Goal: Information Seeking & Learning: Learn about a topic

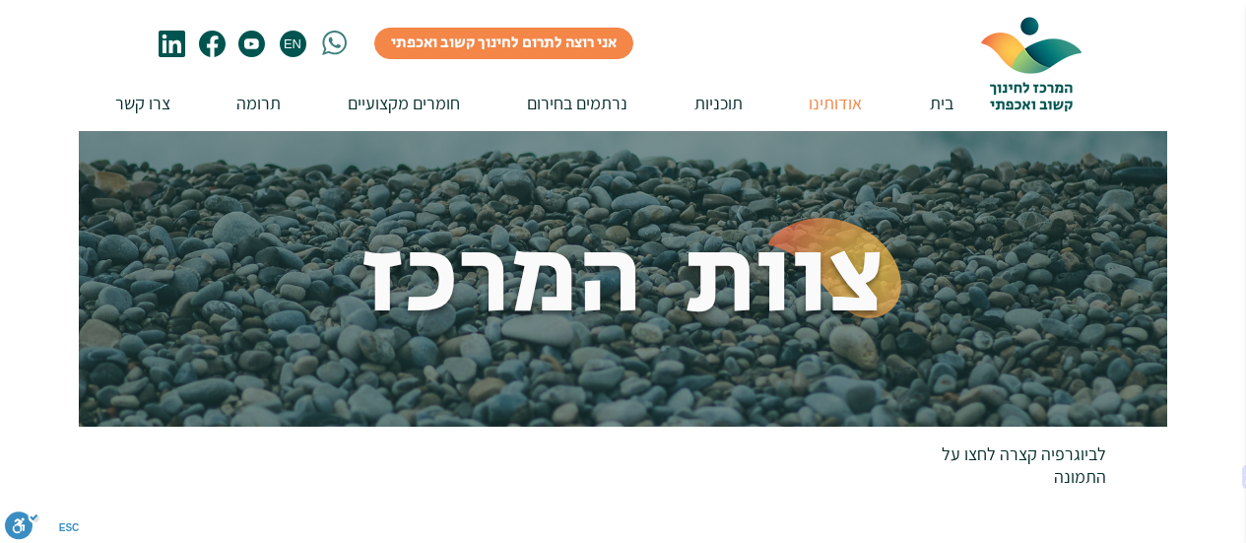
scroll to position [591, 0]
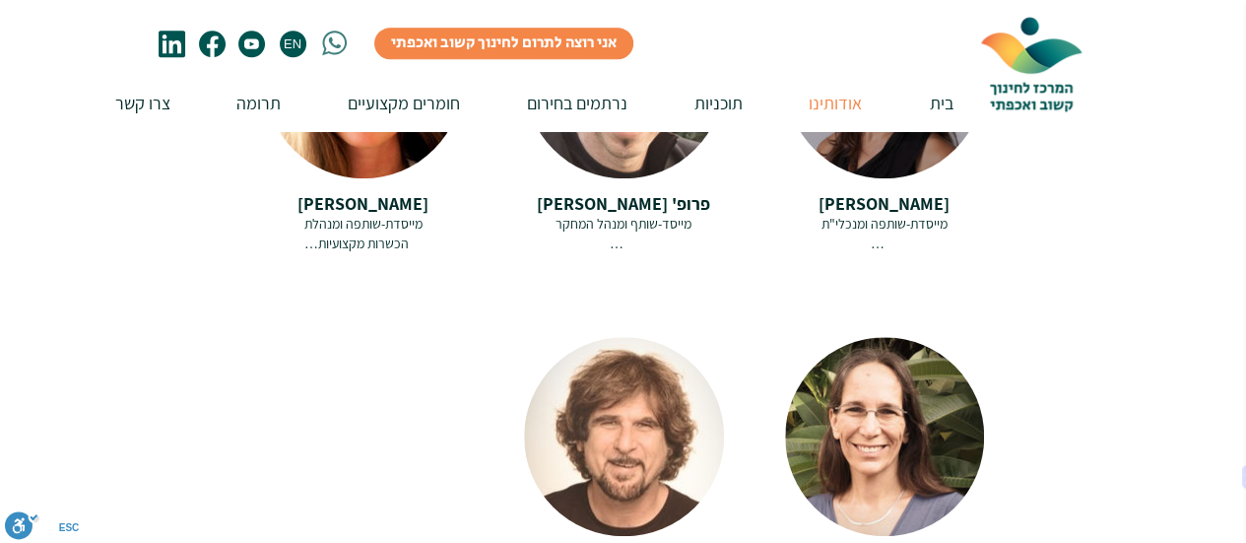
click at [895, 215] on div "מייסדת-שותפה ומנכלי"ת [PERSON_NAME] היא יזמית חברתית, מייסדת-שותפה ומנכ"לית המר…" at bounding box center [884, 234] width 199 height 38
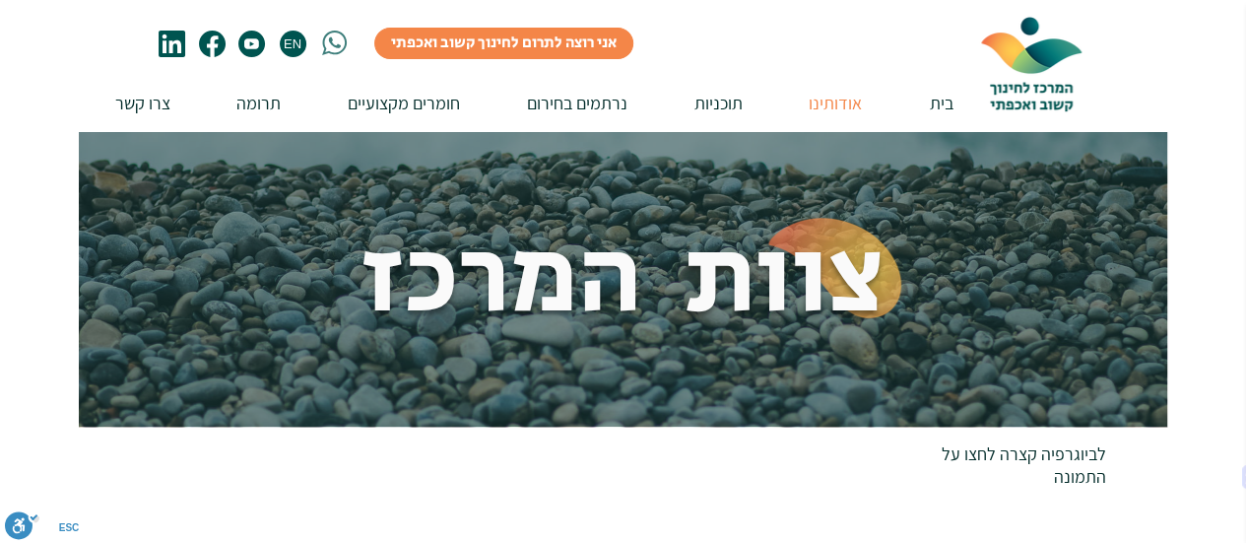
scroll to position [0, 0]
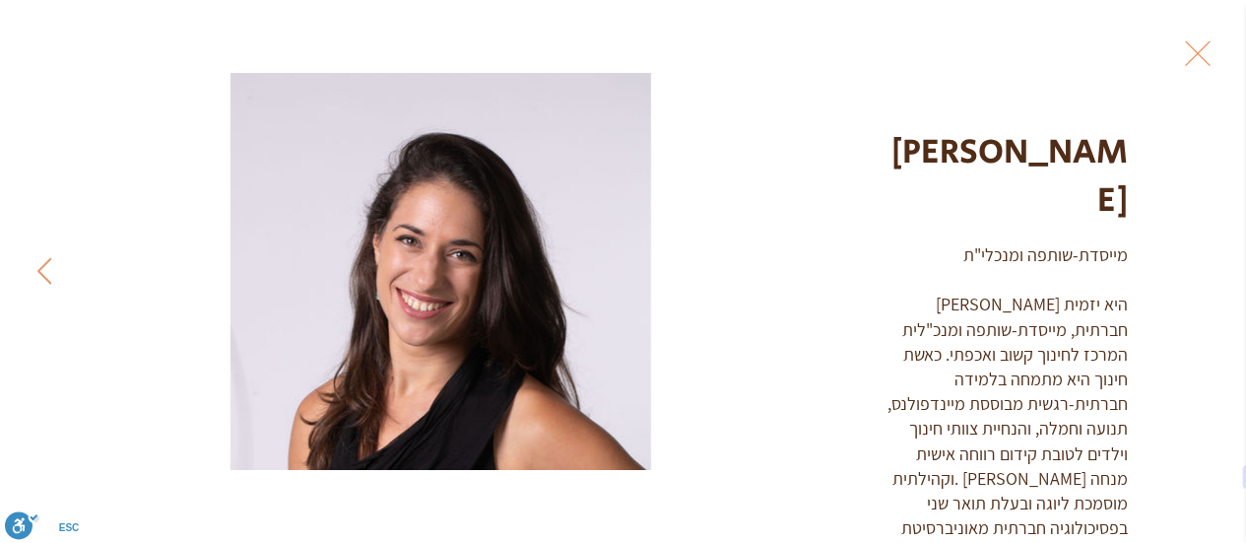
scroll to position [51, 0]
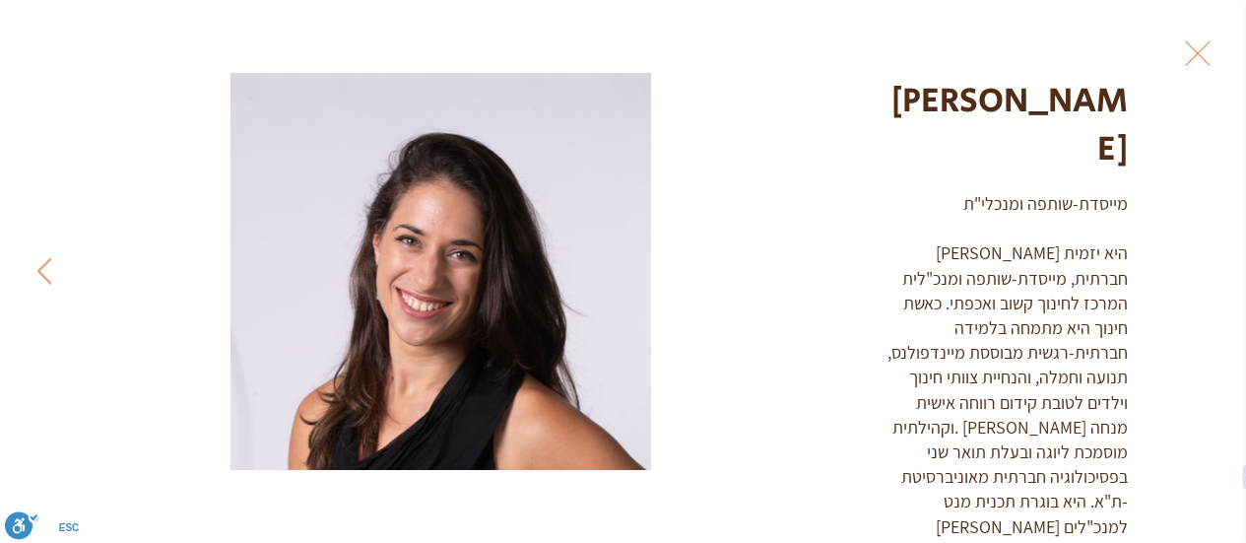
click at [1217, 50] on button "Exit expand mode" at bounding box center [1197, 51] width 37 height 43
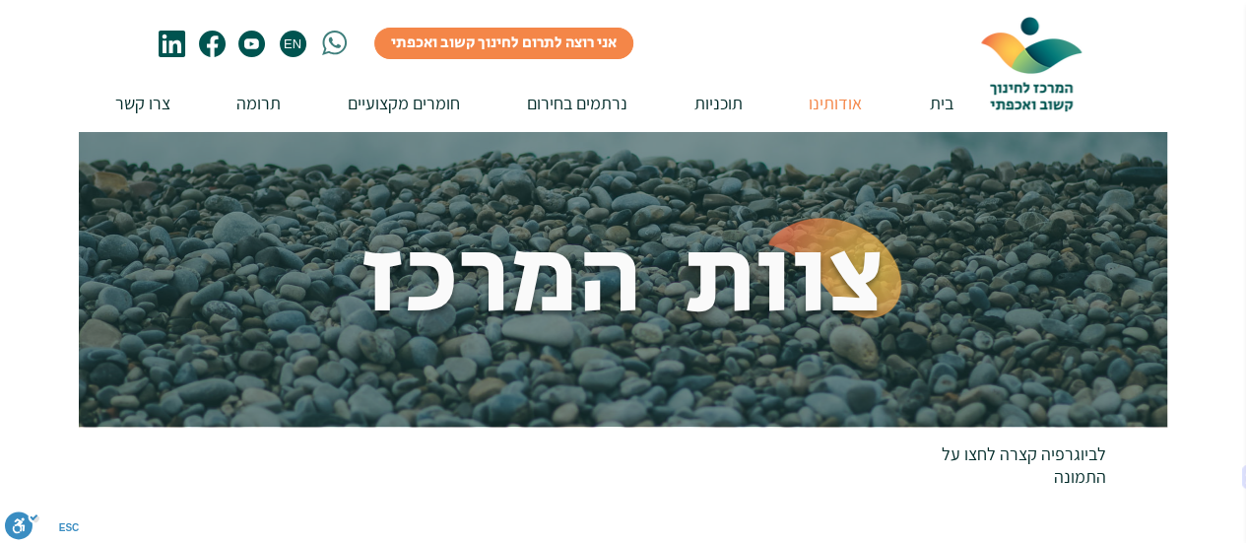
scroll to position [591, 0]
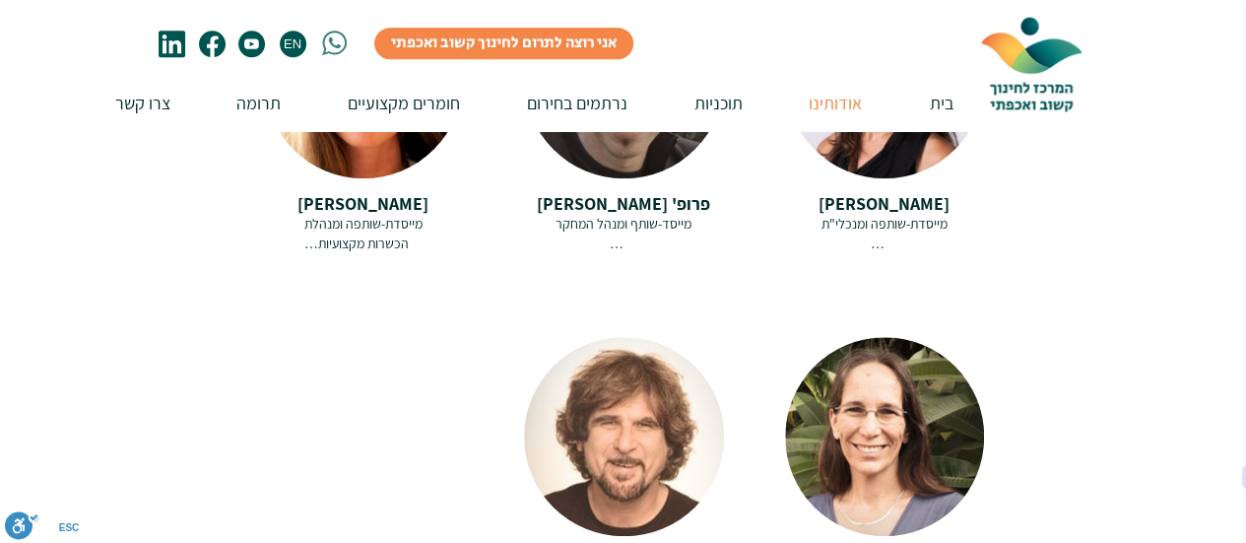
click at [650, 192] on span "פרופ' [PERSON_NAME]" at bounding box center [623, 203] width 173 height 23
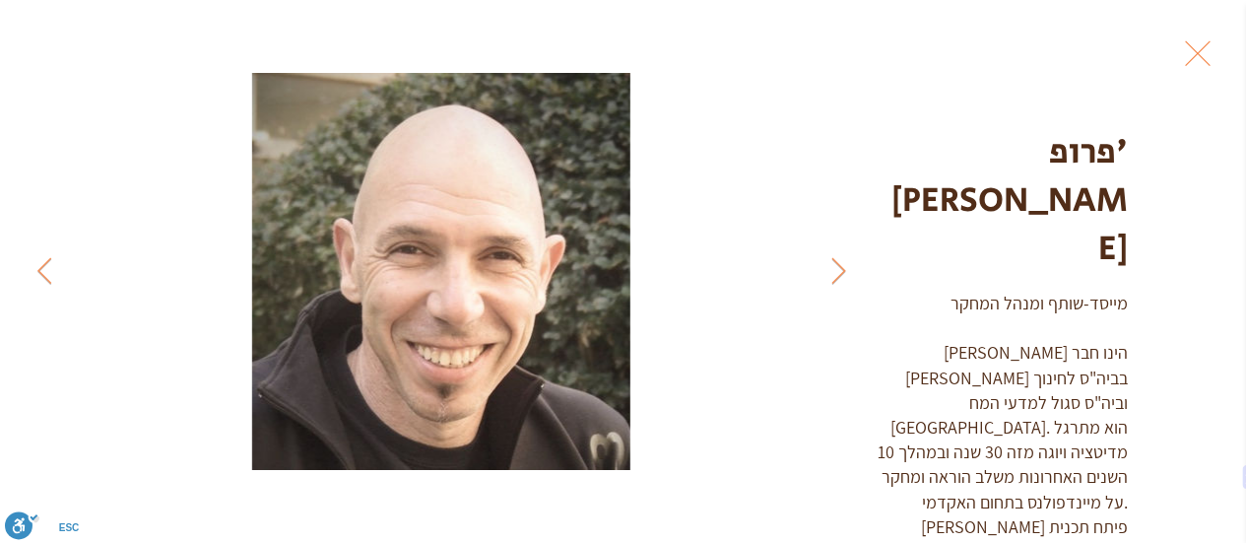
click at [1217, 55] on button "Exit expand mode" at bounding box center [1197, 51] width 37 height 43
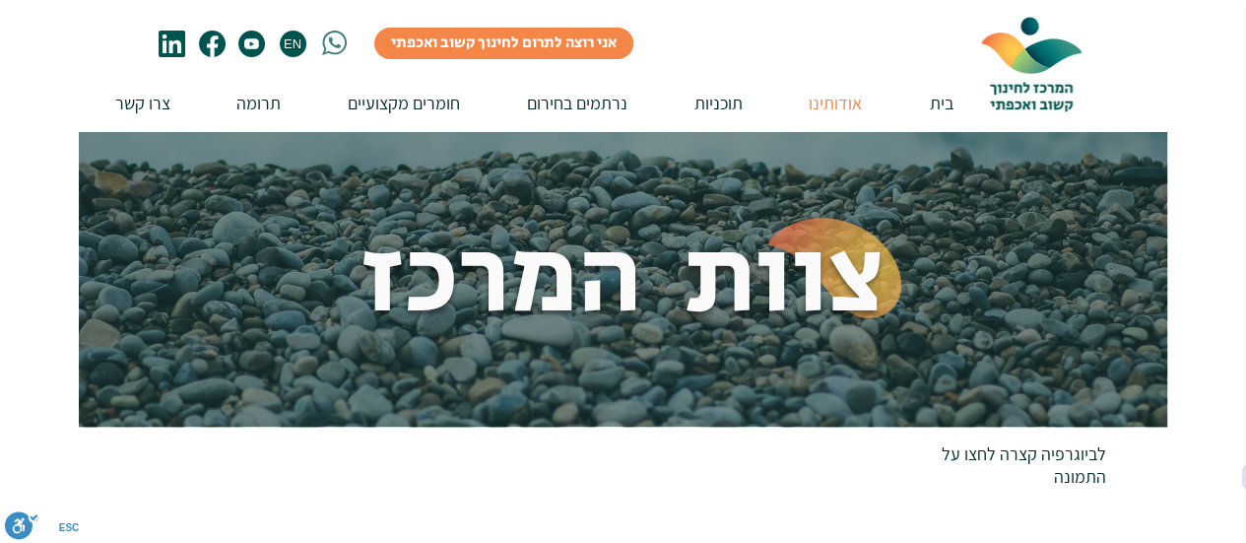
scroll to position [591, 0]
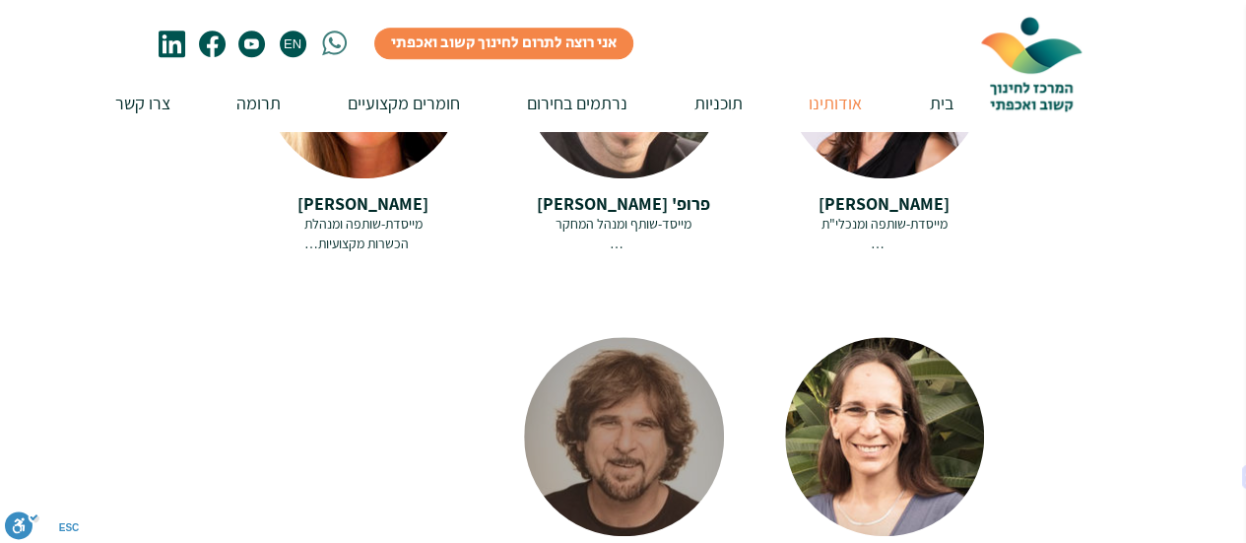
click at [655, 401] on div at bounding box center [624, 436] width 200 height 199
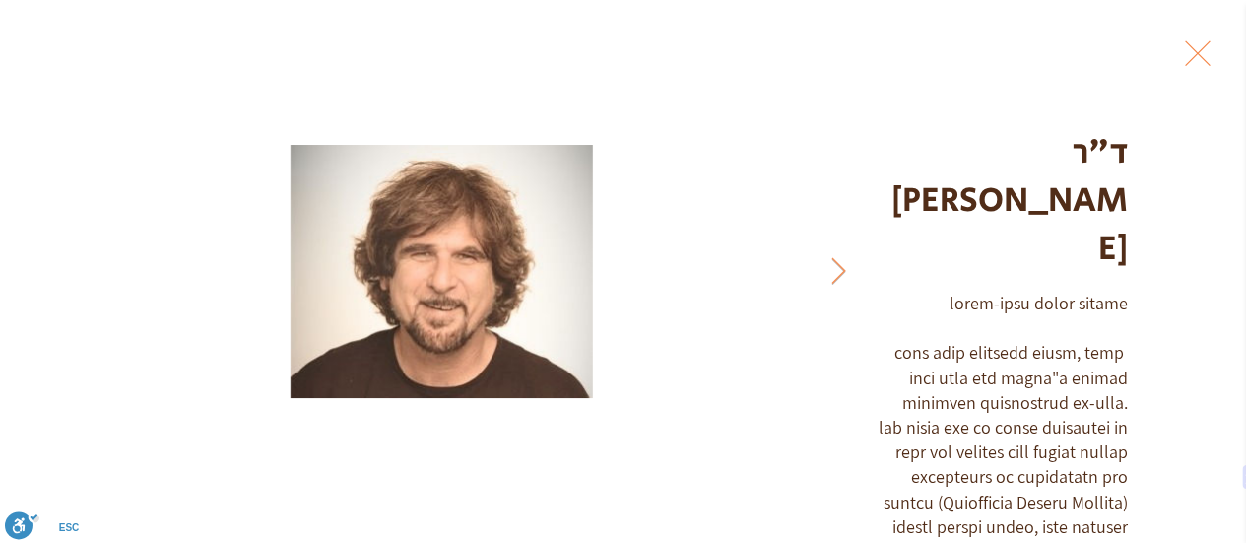
click at [1214, 58] on button "Exit expand mode" at bounding box center [1197, 51] width 37 height 43
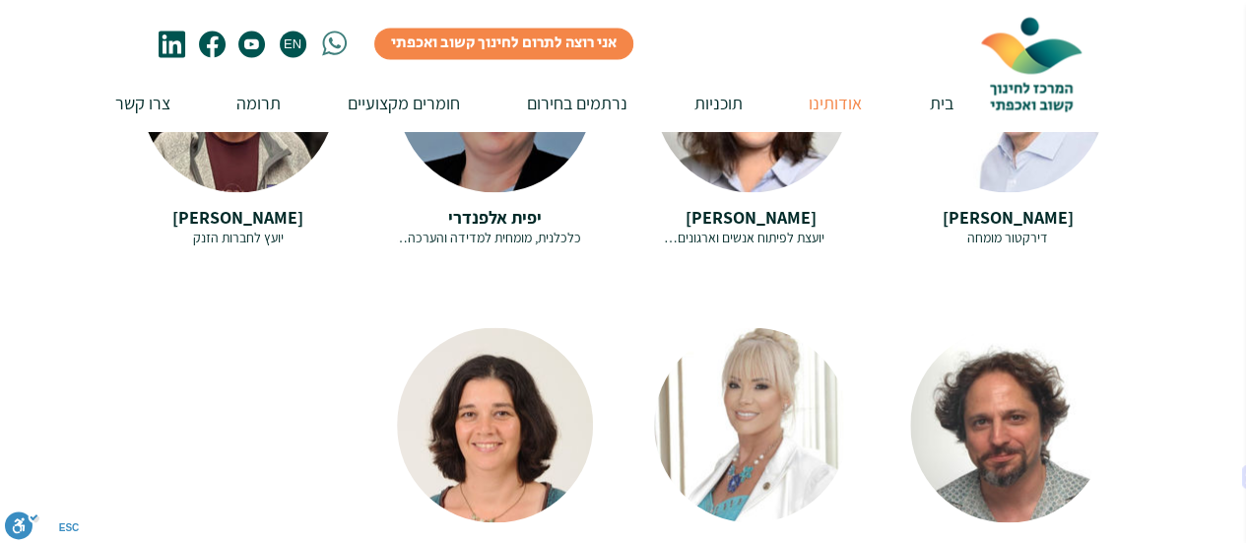
scroll to position [1576, 0]
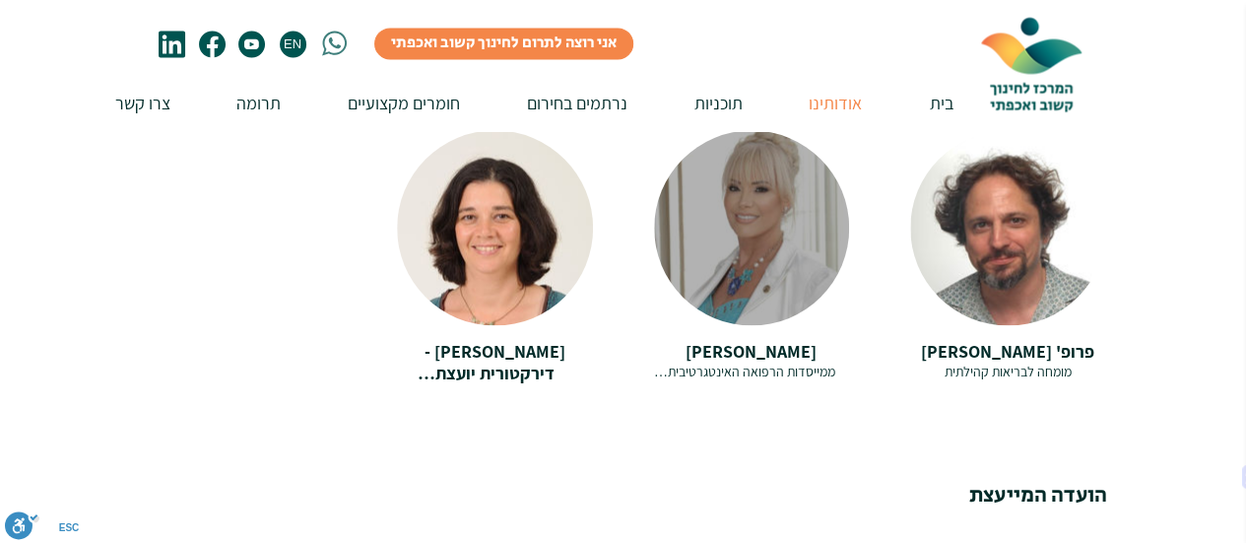
click at [754, 339] on span "[PERSON_NAME]" at bounding box center [751, 350] width 131 height 23
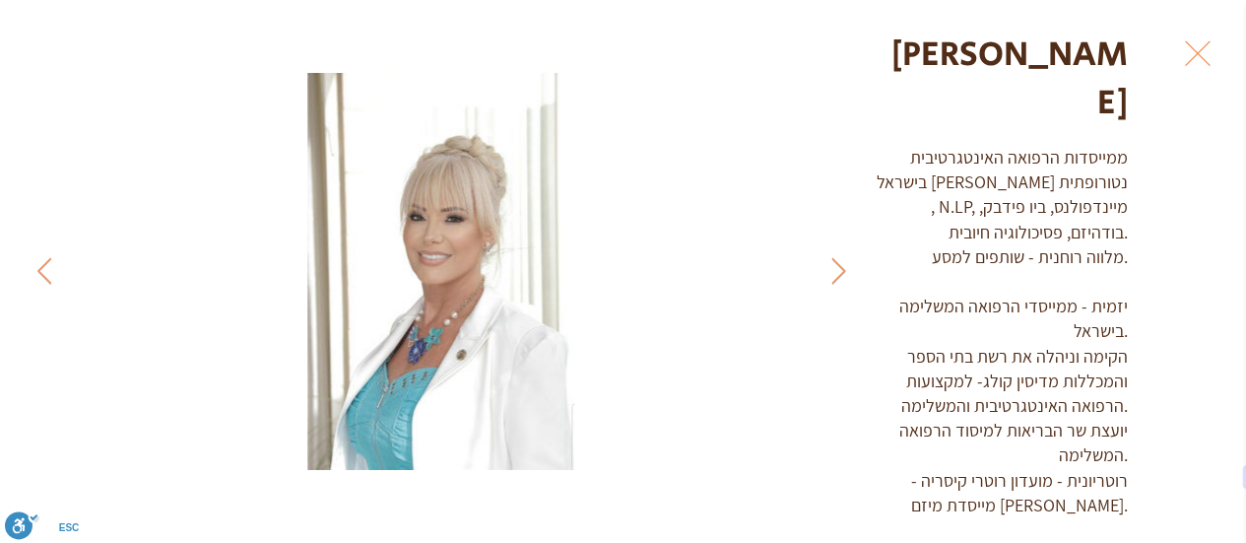
scroll to position [100, 0]
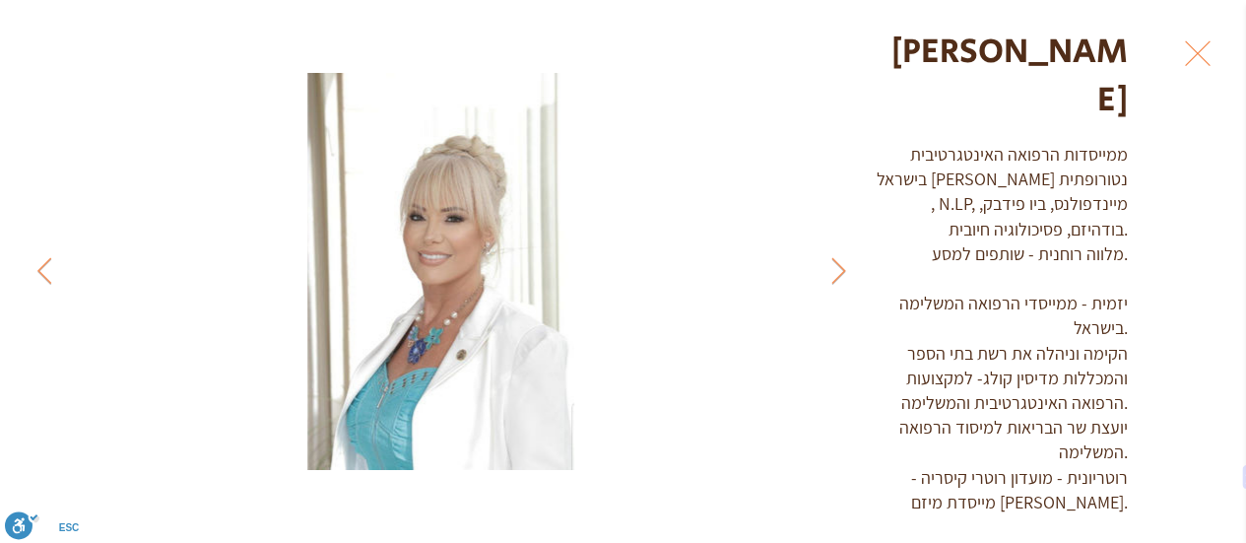
click at [1217, 62] on button "Exit expand mode" at bounding box center [1197, 51] width 37 height 43
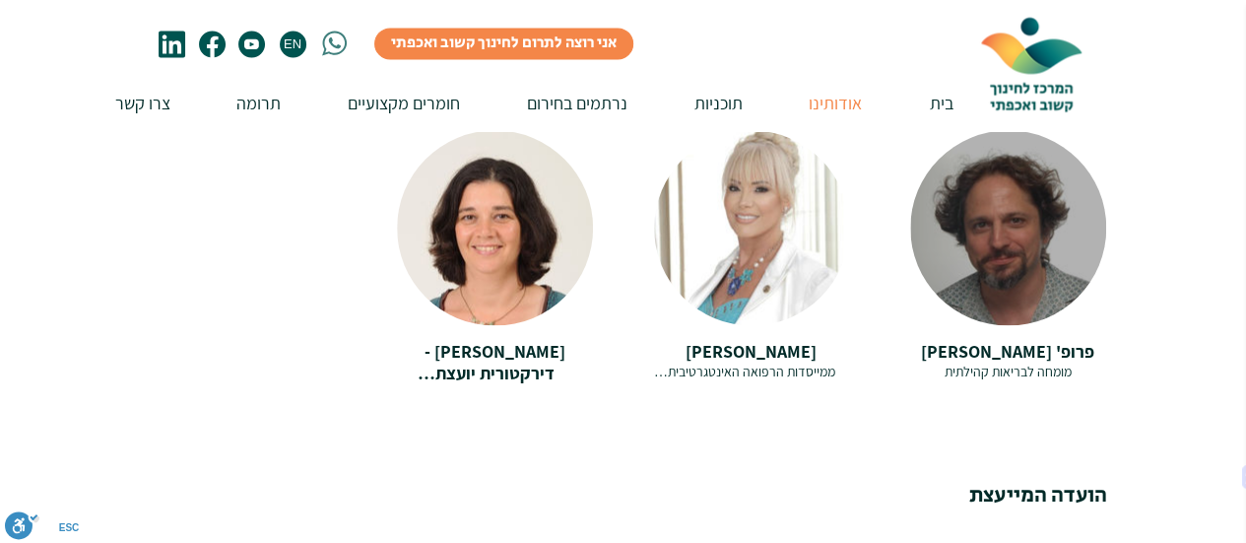
scroll to position [1281, 0]
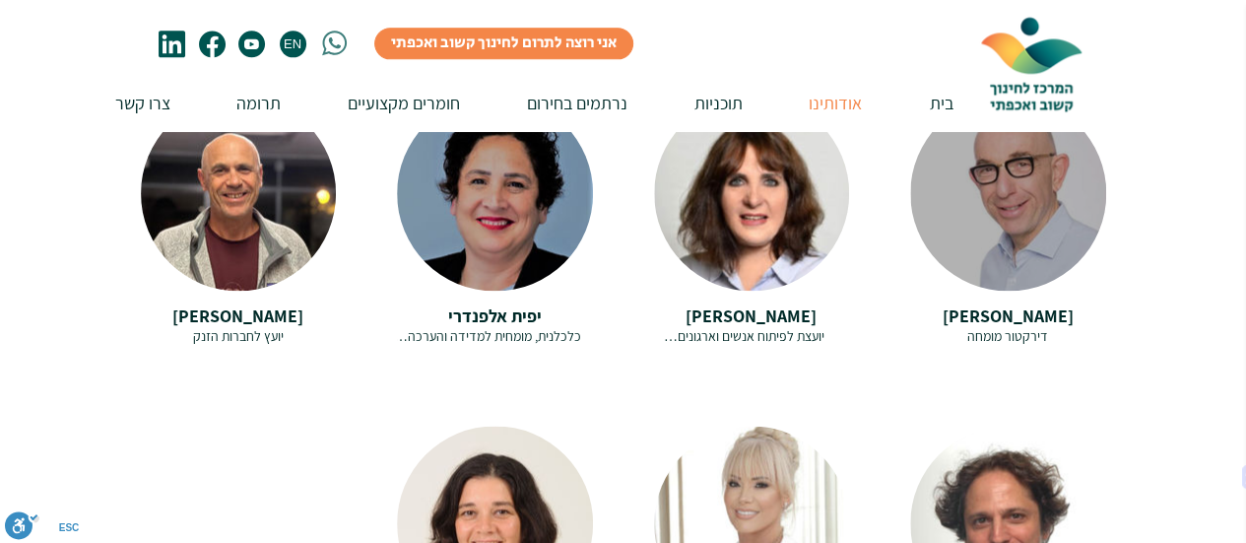
click at [1035, 327] on span "דירקטור מומחה" at bounding box center [1007, 336] width 81 height 18
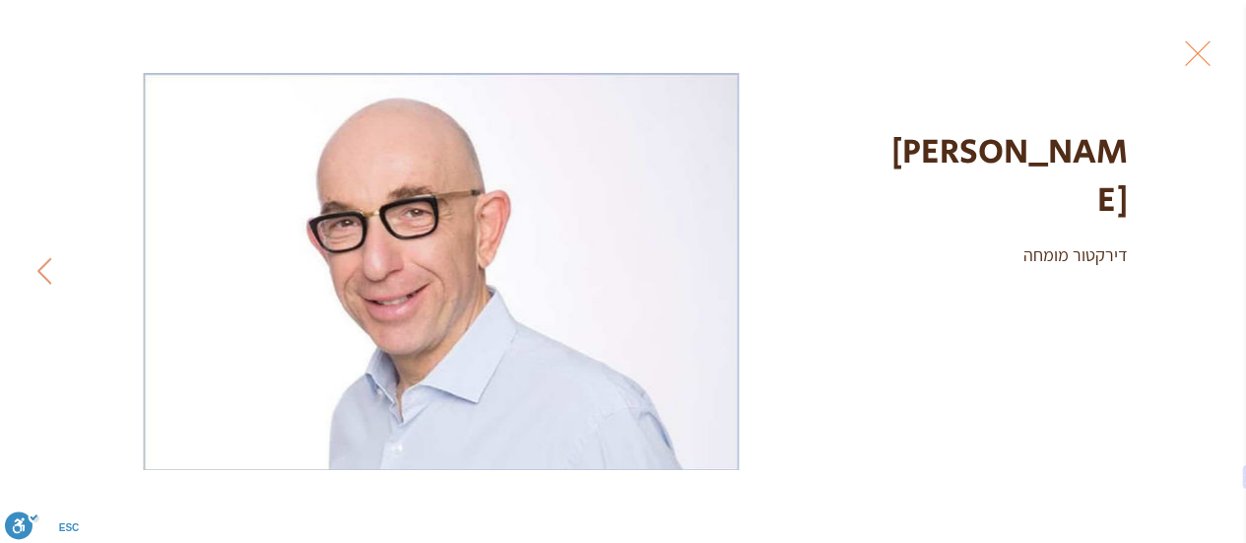
click at [1217, 66] on button "Exit expand mode" at bounding box center [1197, 51] width 37 height 43
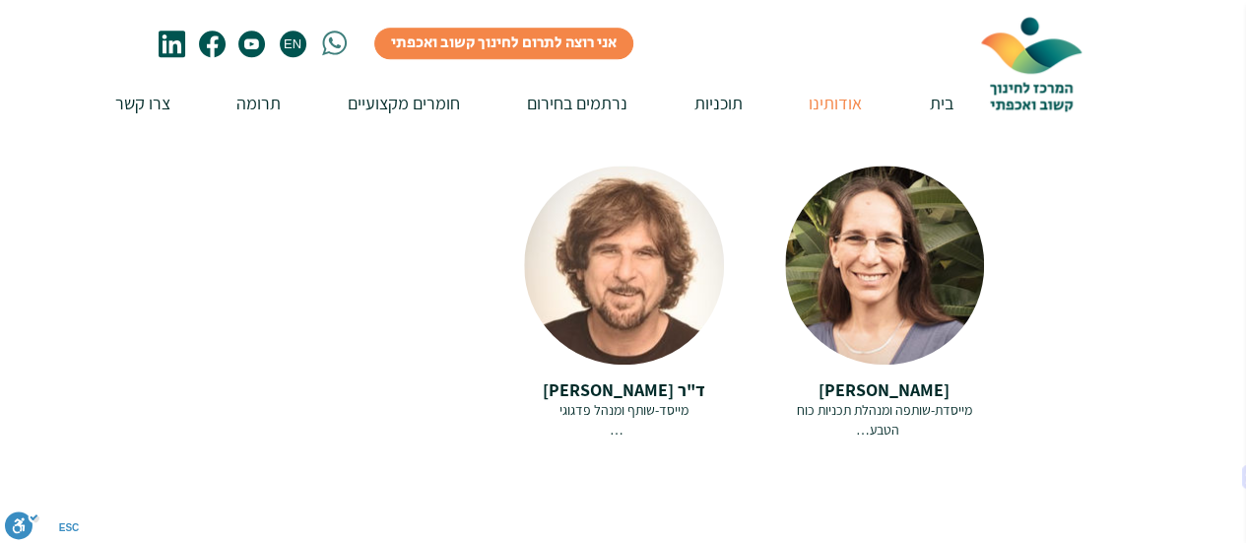
scroll to position [591, 0]
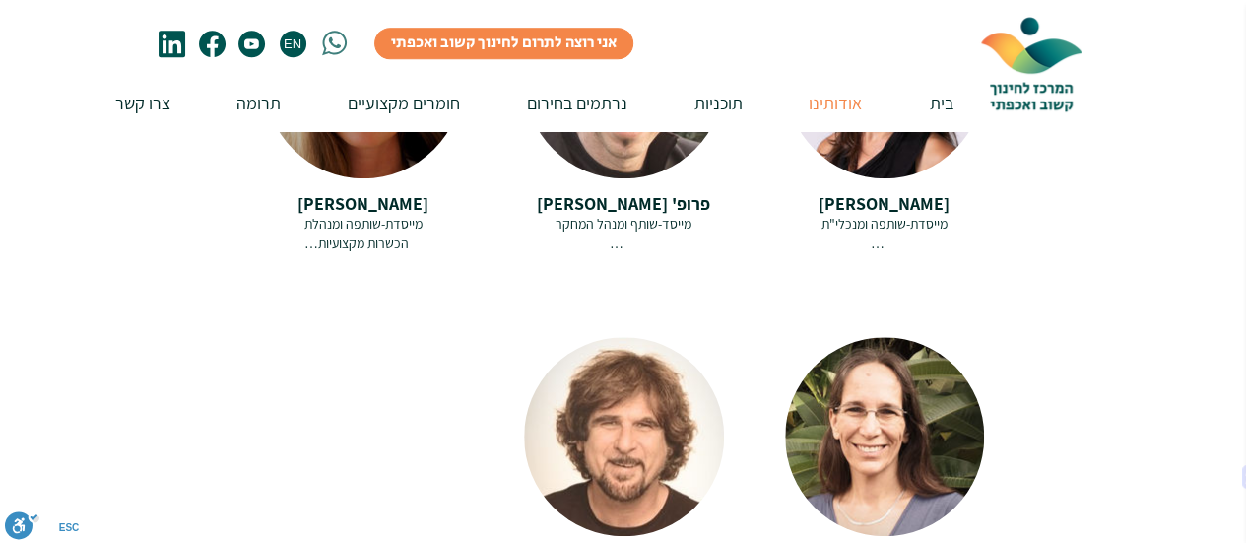
click at [370, 234] on span "הכשרות מקצועיות" at bounding box center [356, 243] width 104 height 18
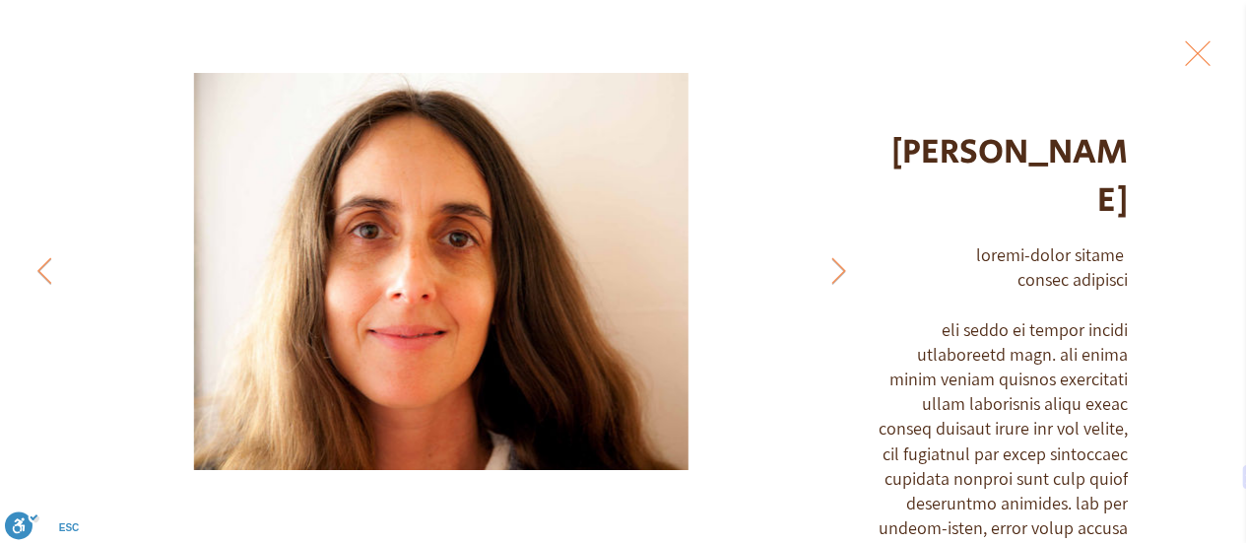
click at [1217, 51] on button "Exit expand mode" at bounding box center [1197, 51] width 37 height 43
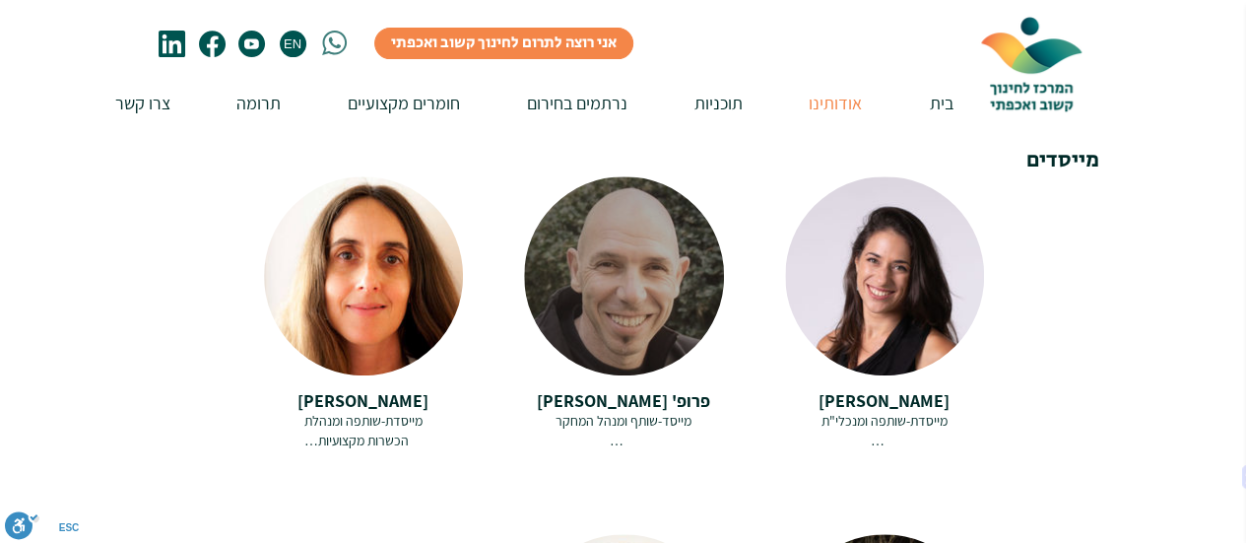
scroll to position [296, 0]
